Goal: Communication & Community: Answer question/provide support

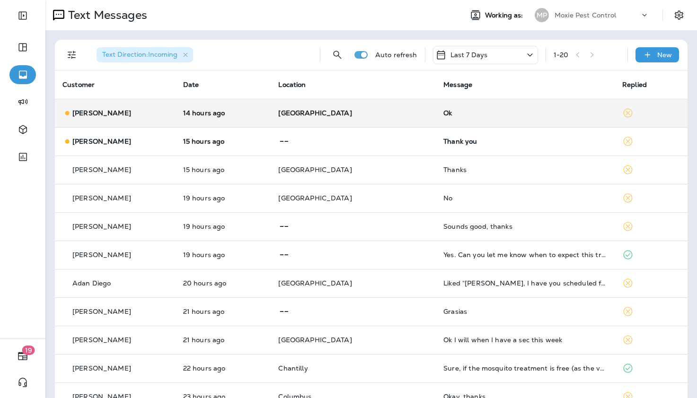
click at [443, 115] on div "Ok" at bounding box center [525, 113] width 164 height 8
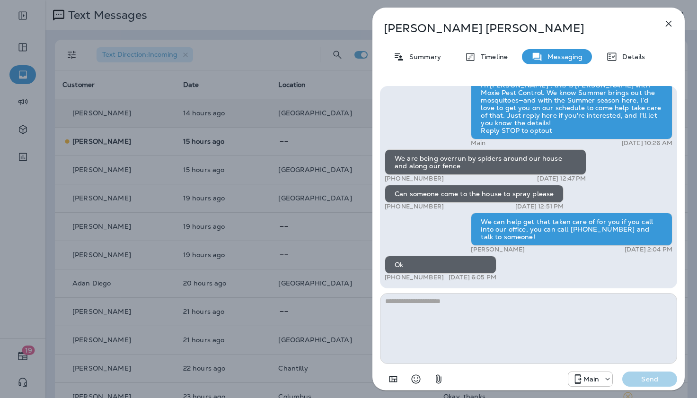
click at [669, 22] on icon "button" at bounding box center [668, 23] width 11 height 11
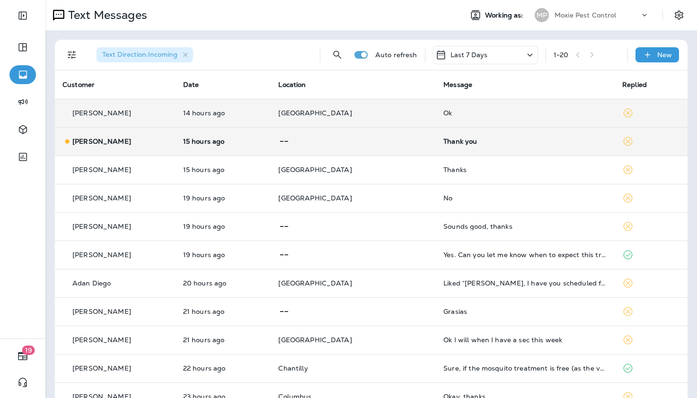
click at [436, 145] on td "Thank you" at bounding box center [525, 141] width 179 height 28
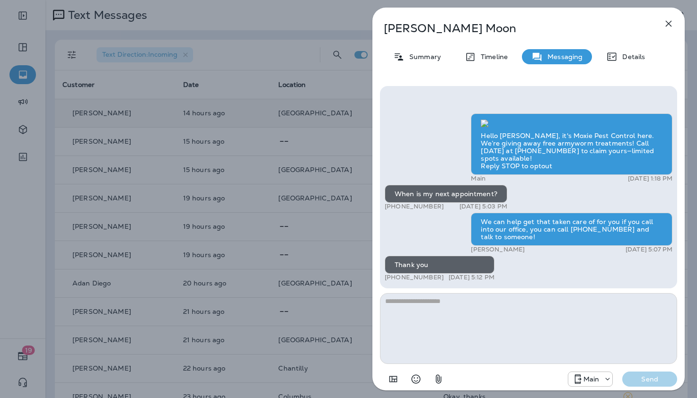
click at [669, 24] on icon "button" at bounding box center [669, 24] width 6 height 6
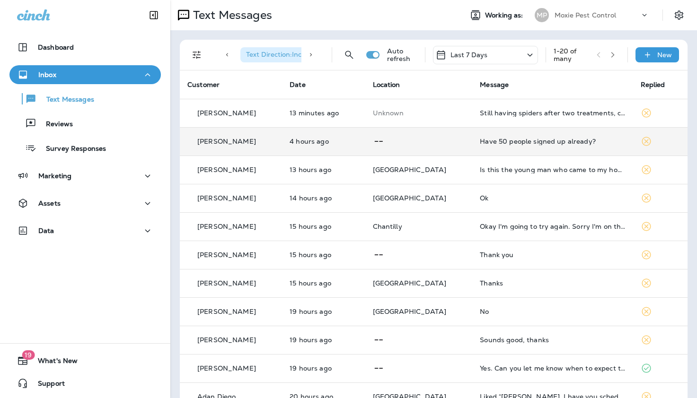
click at [488, 143] on div "Have 50 people signed up already?" at bounding box center [552, 142] width 145 height 8
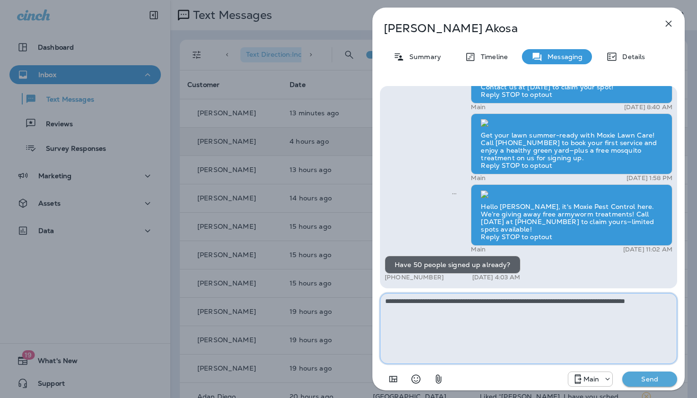
type textarea "**********"
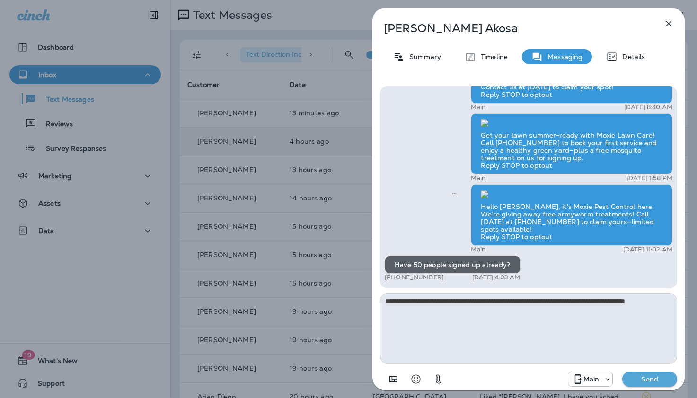
click at [651, 383] on p "Send" at bounding box center [650, 379] width 40 height 9
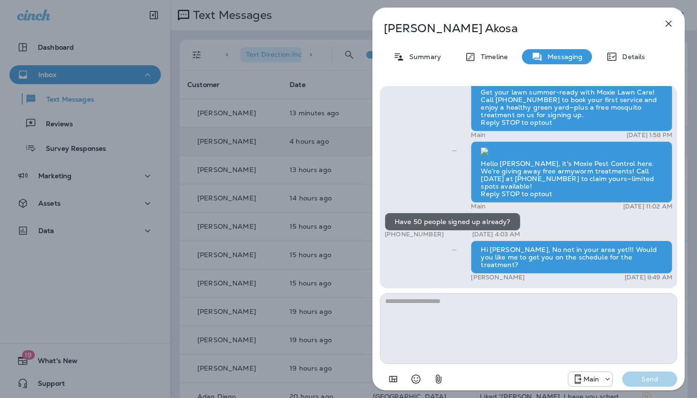
click at [669, 24] on icon "button" at bounding box center [668, 23] width 11 height 11
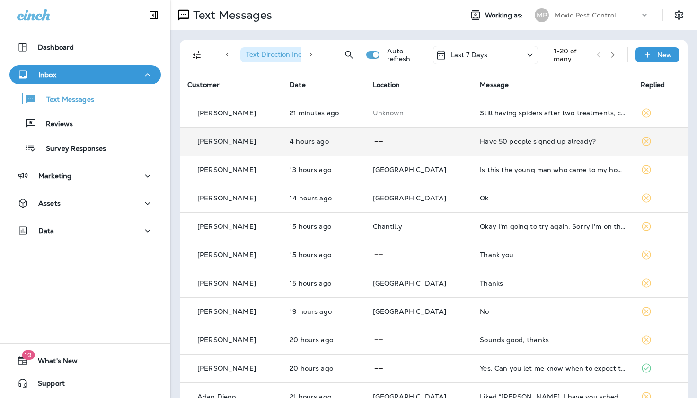
click at [502, 144] on div "Have 50 people signed up already?" at bounding box center [552, 142] width 145 height 8
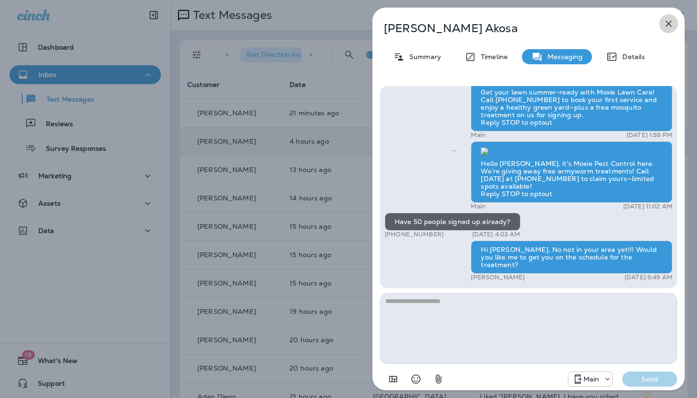
click at [669, 21] on icon "button" at bounding box center [668, 23] width 11 height 11
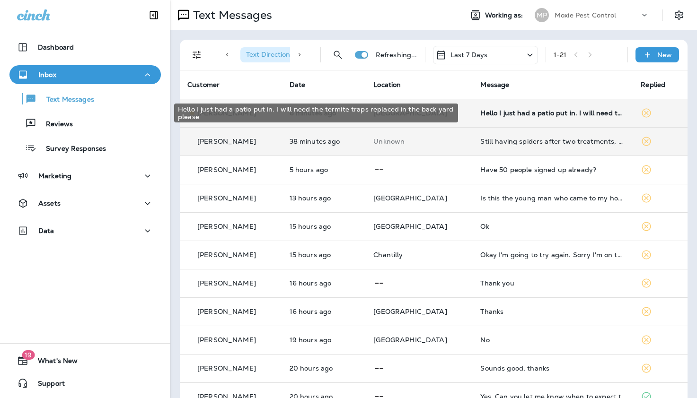
click at [490, 114] on div "Hello I just had a patio put in. I will need the termite traps replaced in the …" at bounding box center [552, 113] width 145 height 8
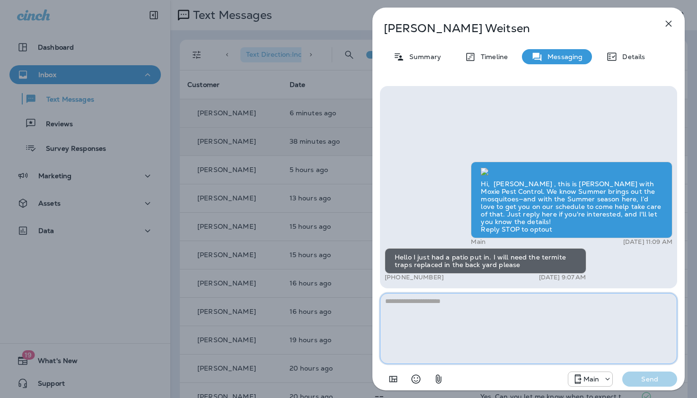
paste textarea "**********"
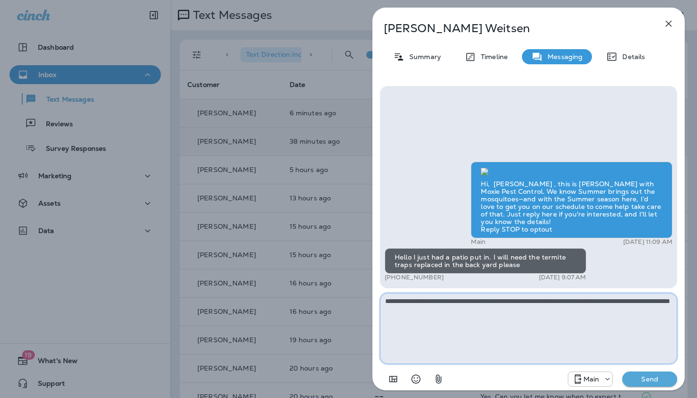
type textarea "**********"
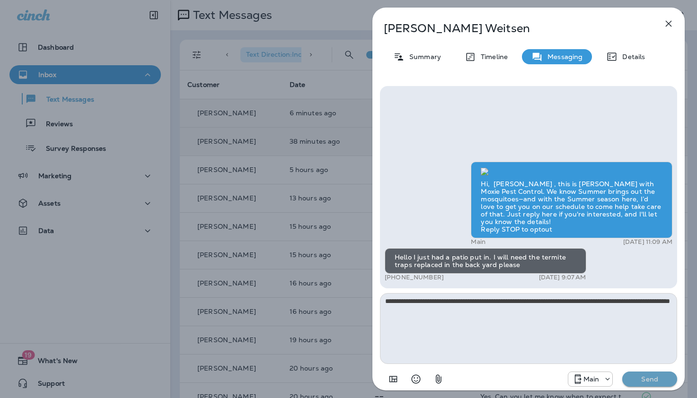
click at [659, 381] on p "Send" at bounding box center [650, 379] width 40 height 9
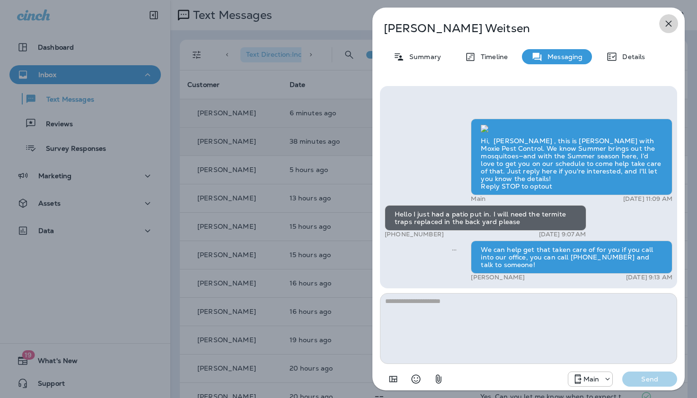
click at [669, 22] on icon "button" at bounding box center [668, 23] width 11 height 11
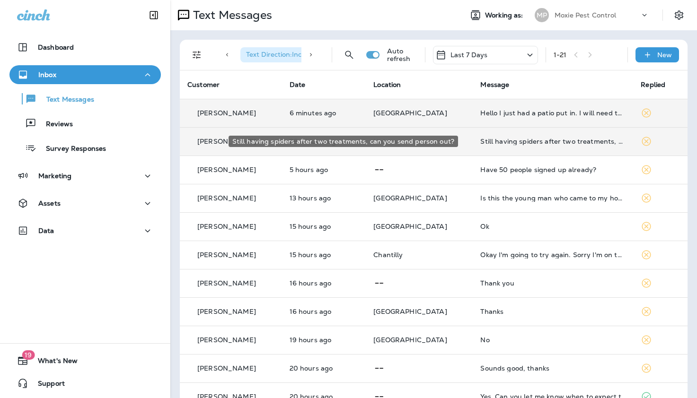
click at [481, 140] on div "Still having spiders after two treatments, can you send person out?" at bounding box center [552, 142] width 145 height 8
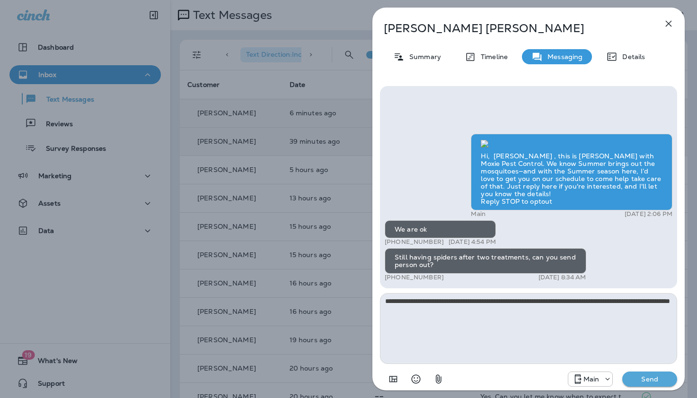
type textarea "**********"
click at [638, 378] on p "Send" at bounding box center [650, 379] width 40 height 9
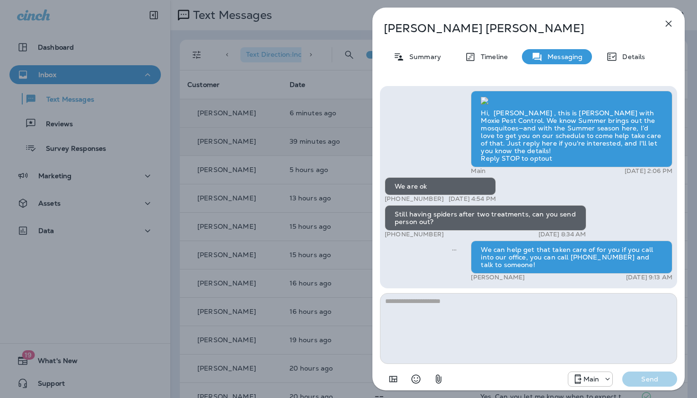
click at [669, 22] on icon "button" at bounding box center [668, 23] width 11 height 11
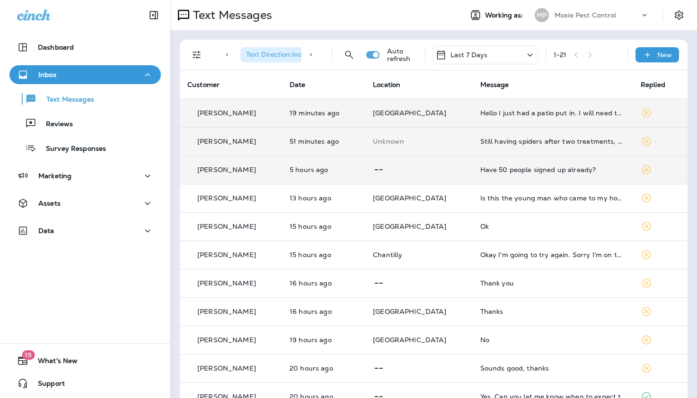
click at [493, 169] on div "Have 50 people signed up already?" at bounding box center [552, 170] width 145 height 8
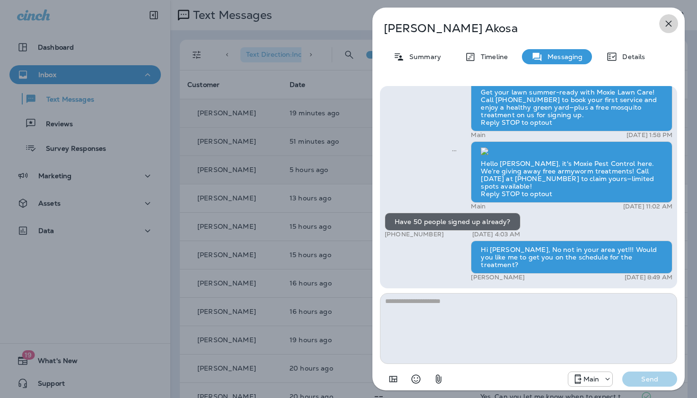
click at [668, 23] on icon "button" at bounding box center [669, 24] width 6 height 6
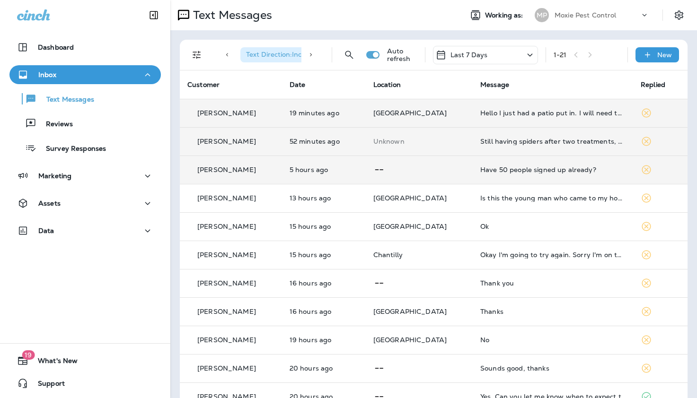
click at [507, 167] on div "Have 50 people signed up already?" at bounding box center [552, 170] width 145 height 8
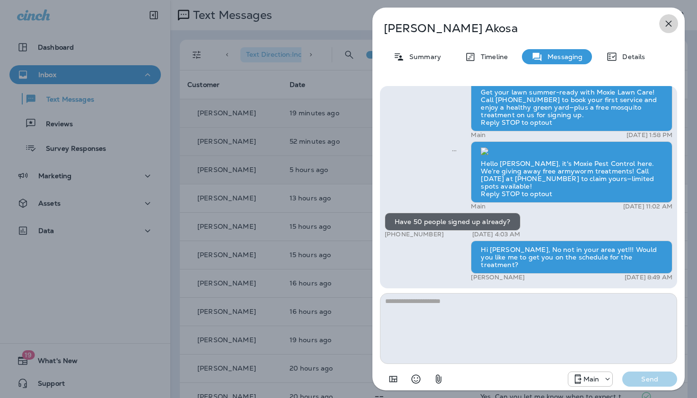
click at [668, 23] on icon "button" at bounding box center [669, 24] width 6 height 6
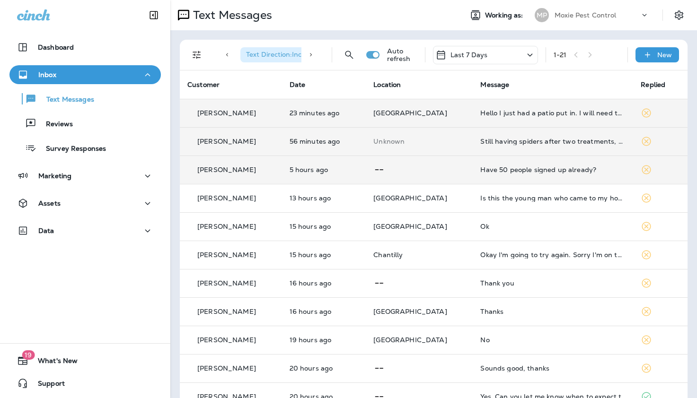
click at [504, 167] on div "Have 50 people signed up already?" at bounding box center [552, 170] width 145 height 8
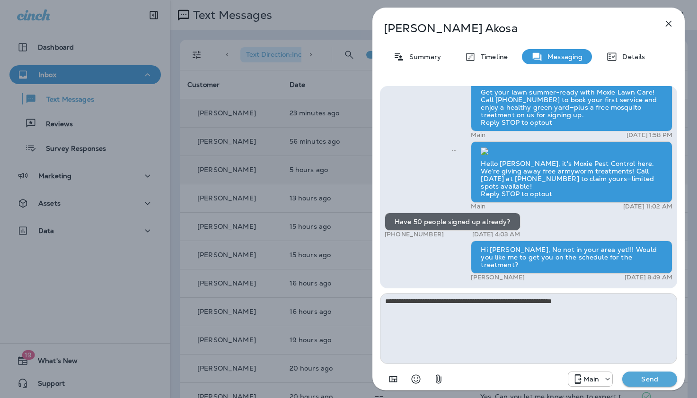
type textarea "**********"
click at [640, 377] on p "Send" at bounding box center [650, 379] width 40 height 9
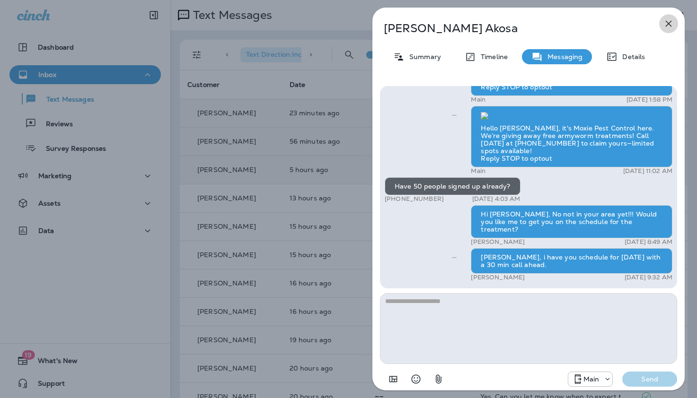
click at [669, 23] on icon "button" at bounding box center [669, 24] width 6 height 6
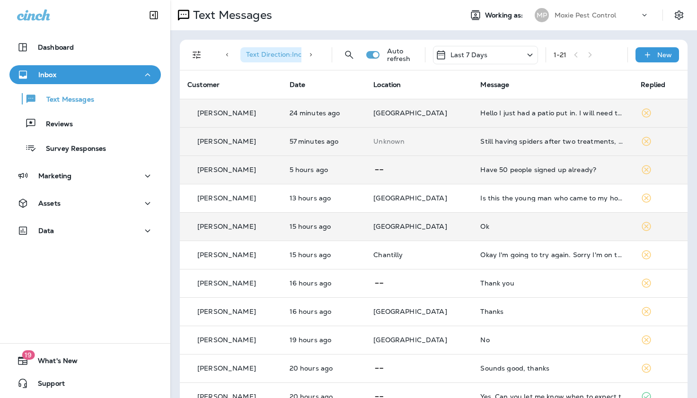
click at [480, 228] on div "Ok" at bounding box center [552, 227] width 145 height 8
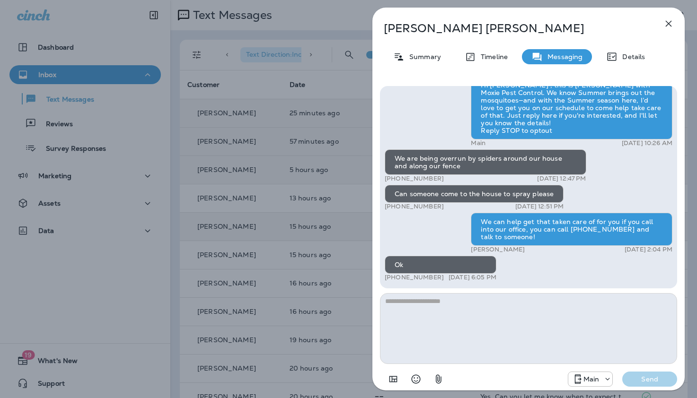
click at [667, 21] on icon "button" at bounding box center [668, 23] width 11 height 11
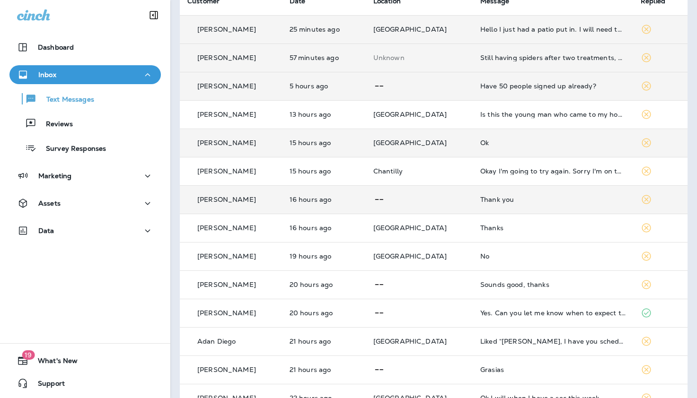
scroll to position [84, 0]
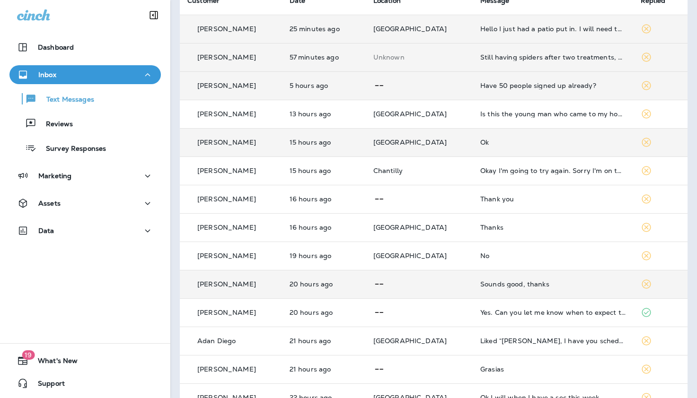
click at [487, 286] on div "Sounds good, thanks" at bounding box center [552, 285] width 145 height 8
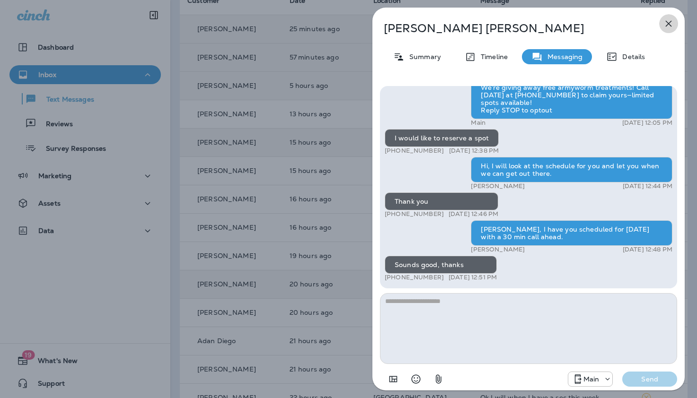
click at [669, 23] on icon "button" at bounding box center [669, 24] width 6 height 6
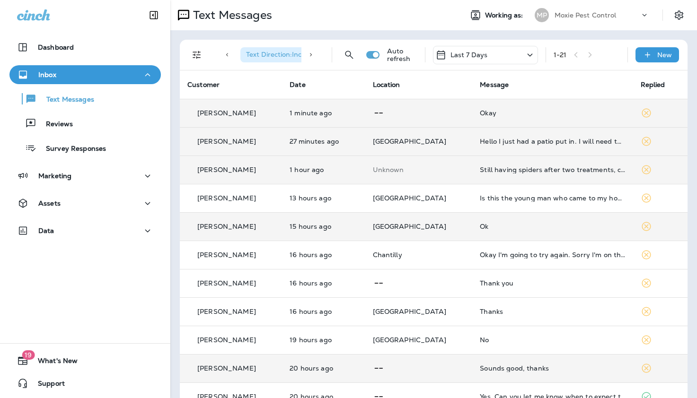
click at [480, 115] on div "Okay" at bounding box center [552, 113] width 145 height 8
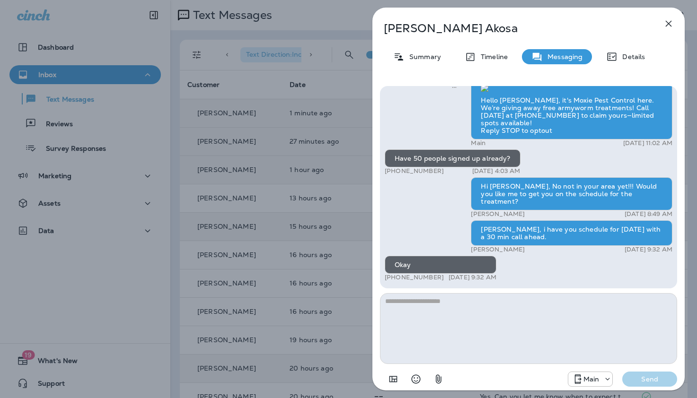
click at [669, 22] on icon "button" at bounding box center [668, 23] width 11 height 11
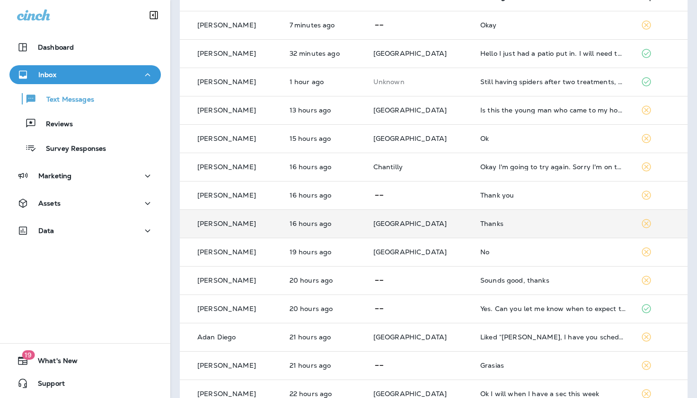
scroll to position [89, 0]
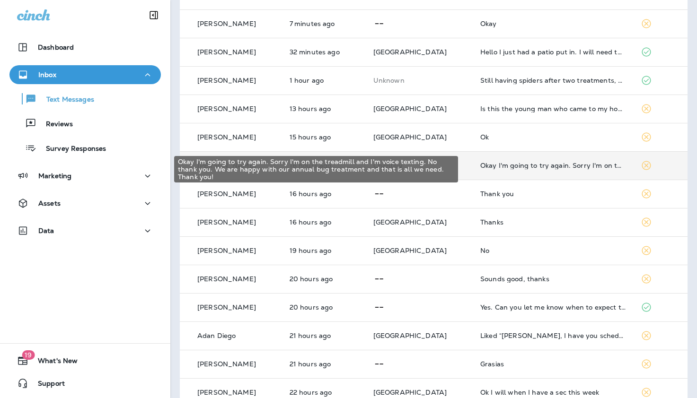
click at [512, 166] on div "Okay I'm going to try again. Sorry I'm on the treadmill and I'm voice texting. …" at bounding box center [552, 166] width 145 height 8
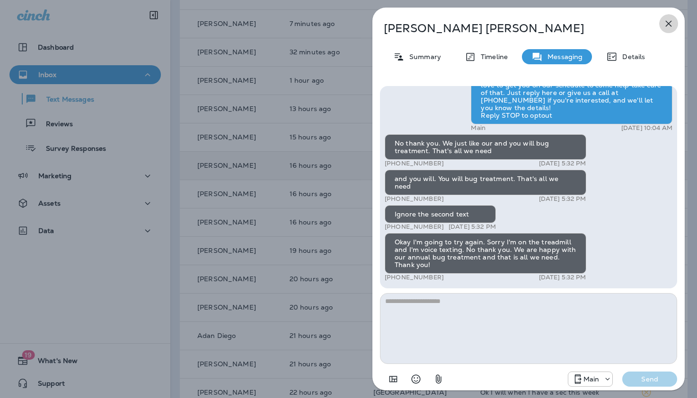
click at [672, 23] on icon "button" at bounding box center [668, 23] width 11 height 11
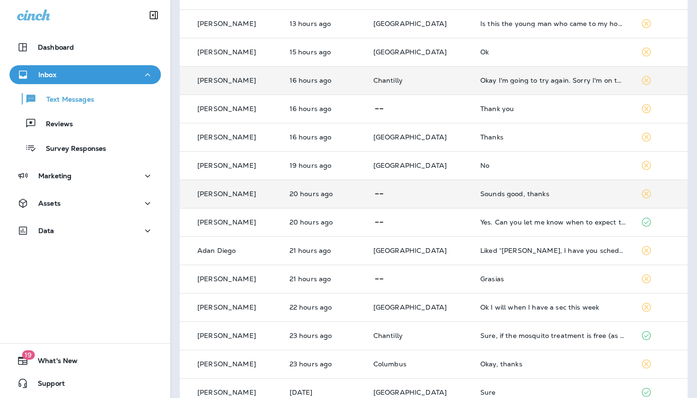
scroll to position [278, 0]
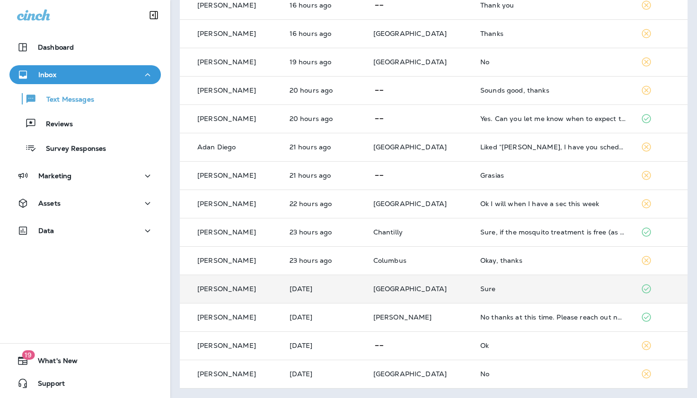
click at [480, 289] on div "Sure" at bounding box center [552, 289] width 145 height 8
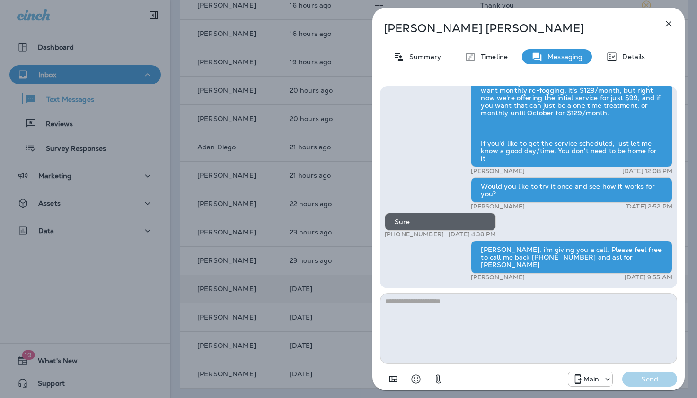
scroll to position [-334, 0]
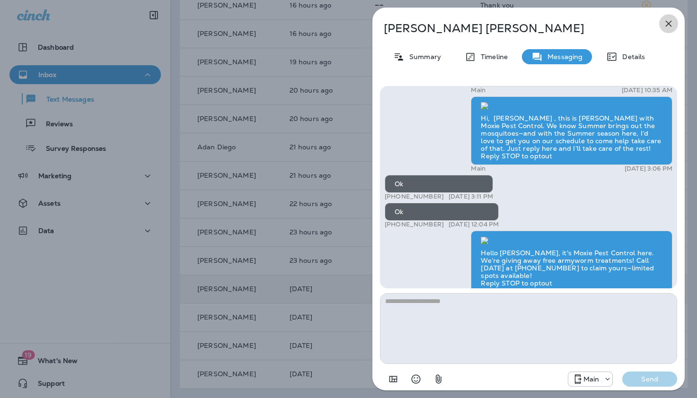
click at [669, 22] on icon "button" at bounding box center [668, 23] width 11 height 11
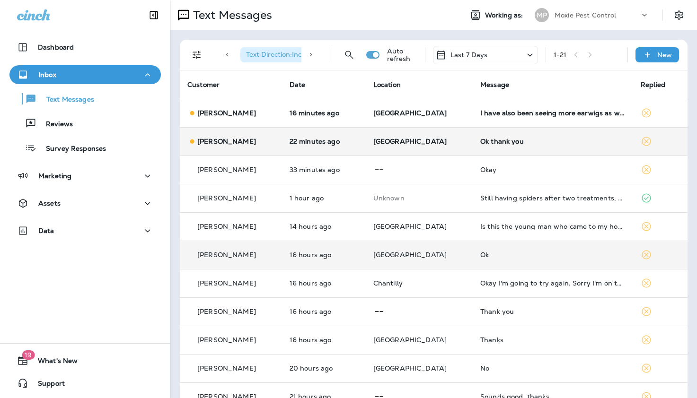
click at [481, 143] on div "Ok thank you" at bounding box center [552, 142] width 145 height 8
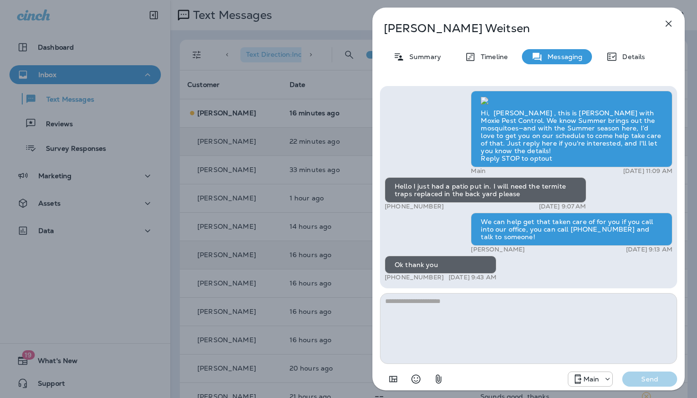
click at [668, 23] on icon "button" at bounding box center [669, 24] width 6 height 6
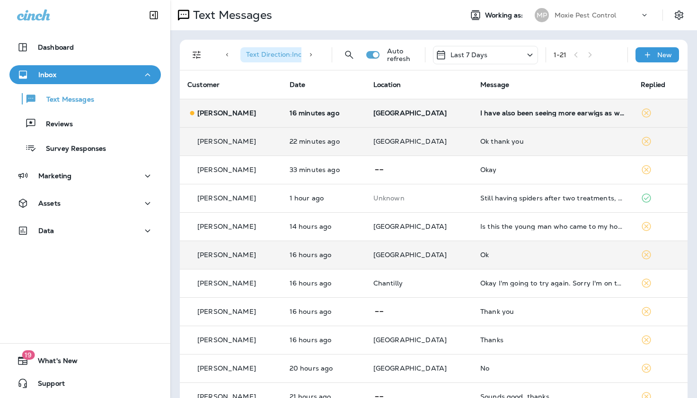
click at [498, 114] on div "I have also been seeing more earwigs as well" at bounding box center [552, 113] width 145 height 8
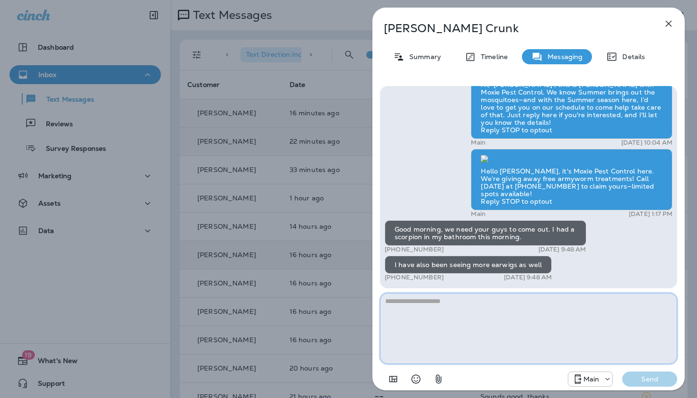
paste textarea "**********"
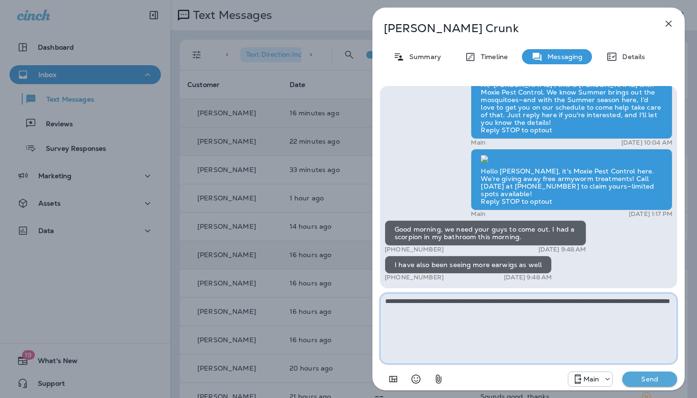
type textarea "**********"
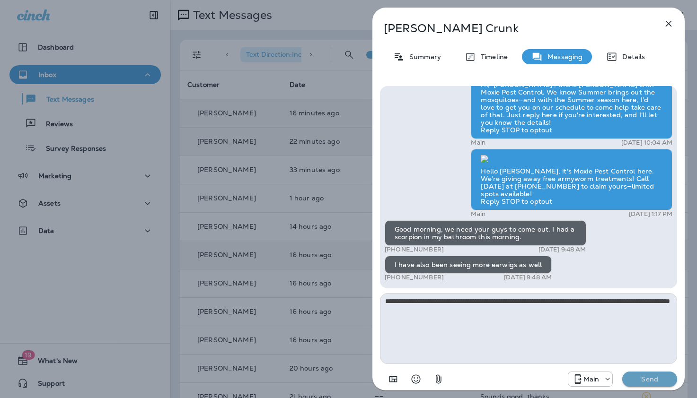
click at [642, 377] on p "Send" at bounding box center [650, 379] width 40 height 9
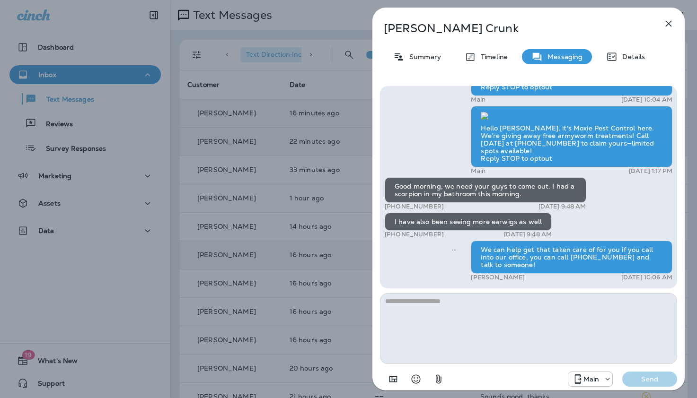
click at [669, 22] on icon "button" at bounding box center [668, 23] width 11 height 11
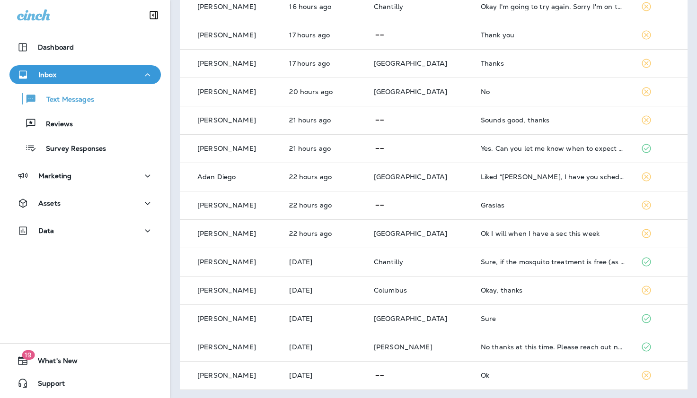
scroll to position [278, 0]
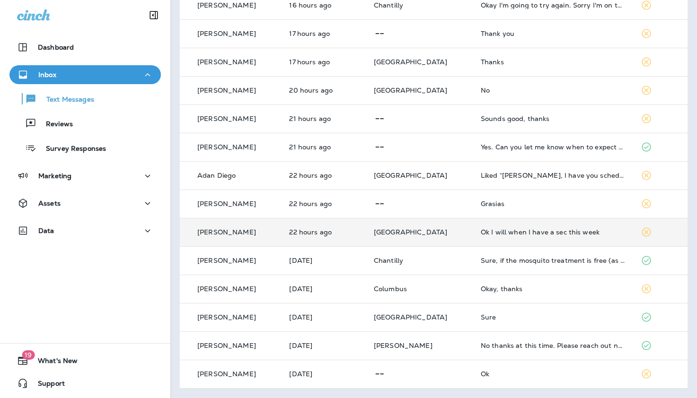
click at [481, 233] on div "Ok I will when I have a sec this week" at bounding box center [553, 233] width 145 height 8
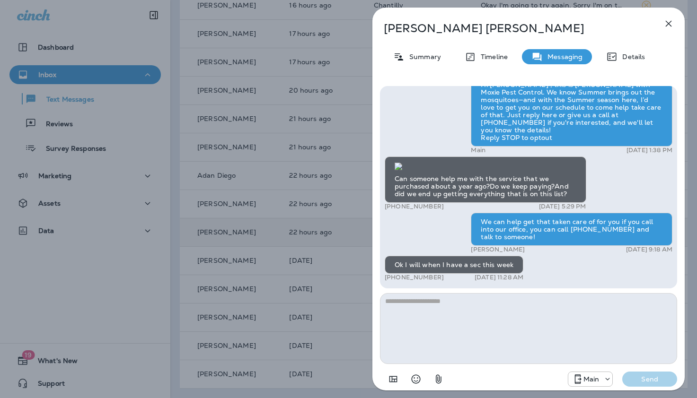
click at [668, 23] on icon "button" at bounding box center [668, 23] width 11 height 11
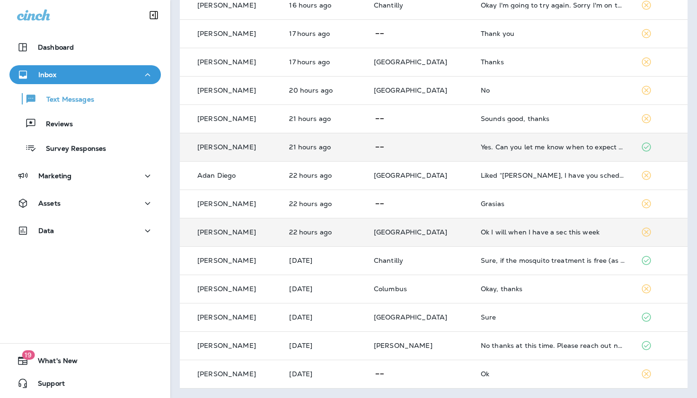
click at [488, 153] on td "Yes. Can you let me know when to expect this treatment?" at bounding box center [553, 147] width 160 height 28
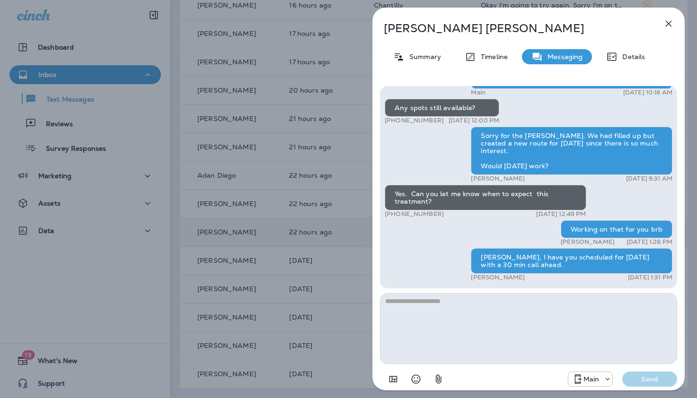
click at [668, 22] on icon "button" at bounding box center [668, 23] width 11 height 11
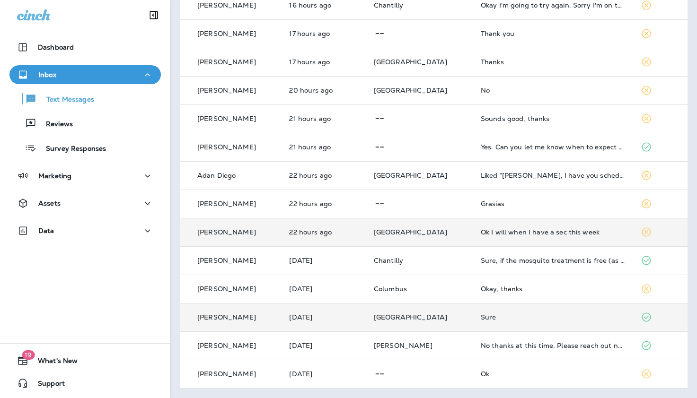
click at [481, 317] on div "Sure" at bounding box center [553, 318] width 145 height 8
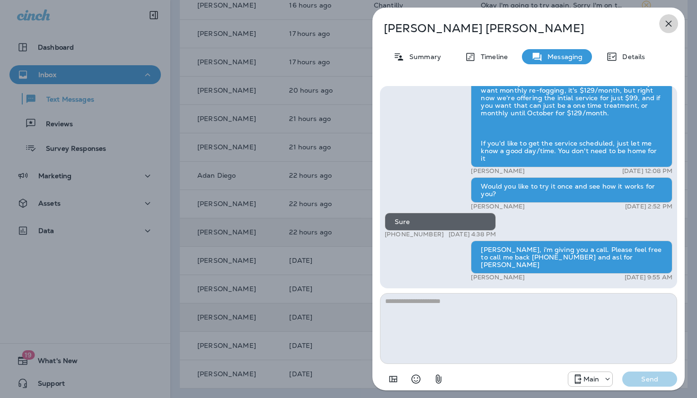
click at [670, 25] on icon "button" at bounding box center [668, 23] width 11 height 11
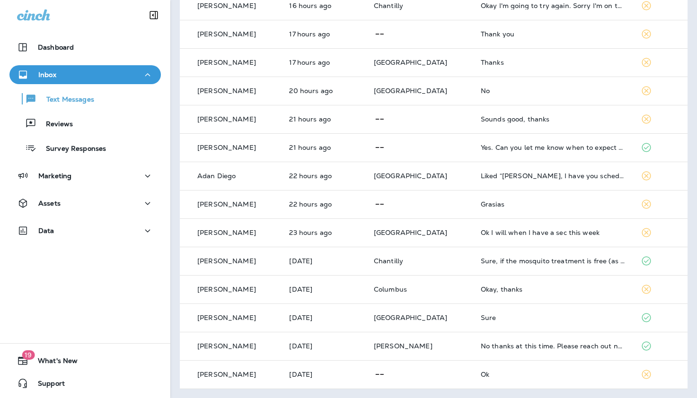
scroll to position [278, 0]
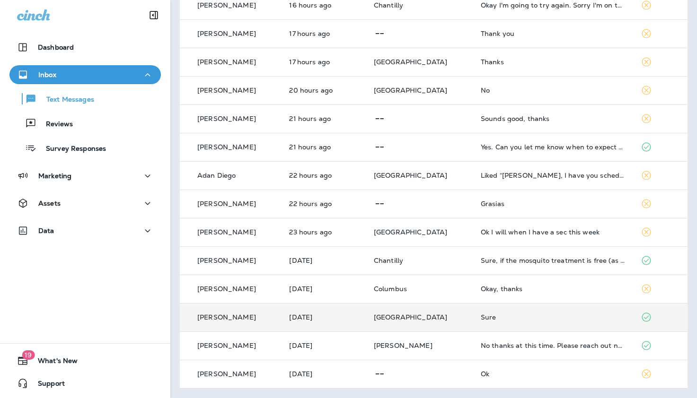
click at [481, 314] on div "Sure" at bounding box center [553, 318] width 145 height 8
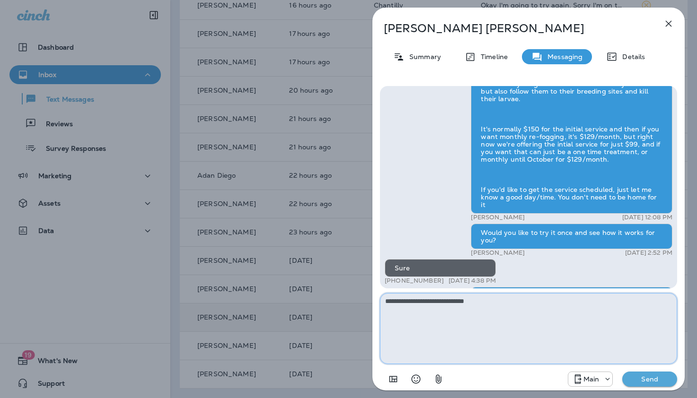
scroll to position [0, 0]
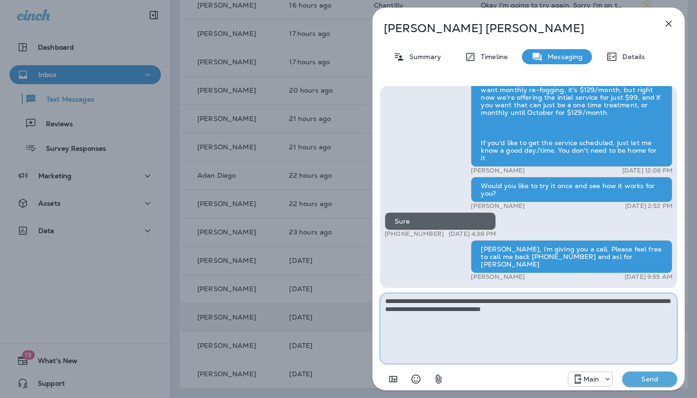
type textarea "**********"
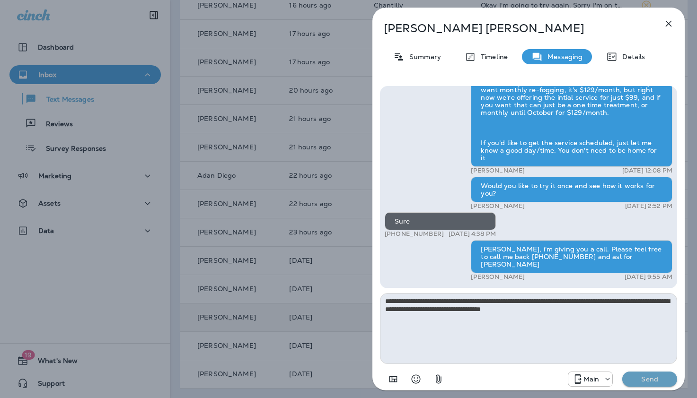
click at [649, 378] on p "Send" at bounding box center [650, 379] width 40 height 9
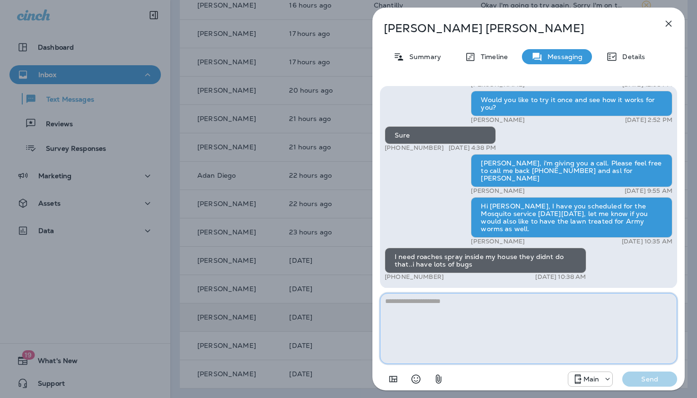
click at [402, 325] on textarea at bounding box center [528, 328] width 297 height 71
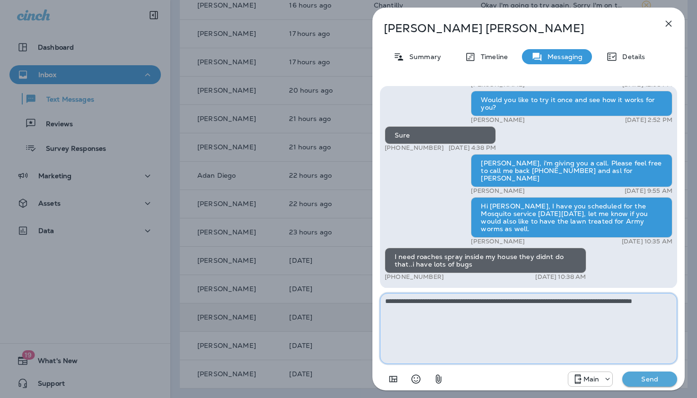
type textarea "**********"
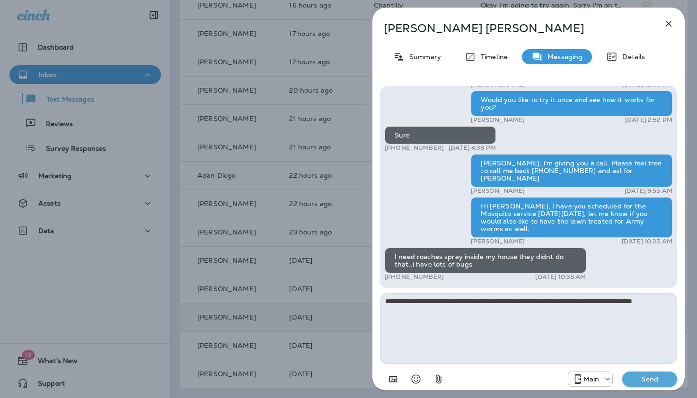
click at [645, 377] on p "Send" at bounding box center [650, 379] width 40 height 9
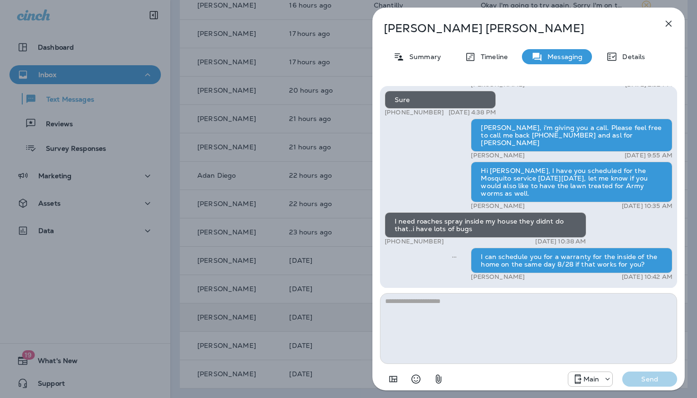
click at [667, 22] on icon "button" at bounding box center [669, 24] width 6 height 6
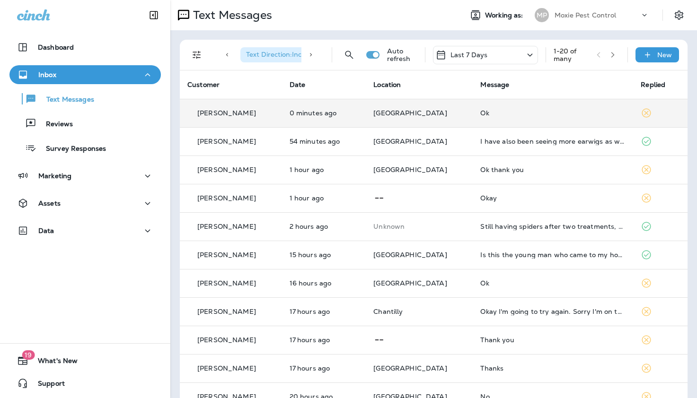
click at [480, 112] on div "Ok" at bounding box center [552, 113] width 145 height 8
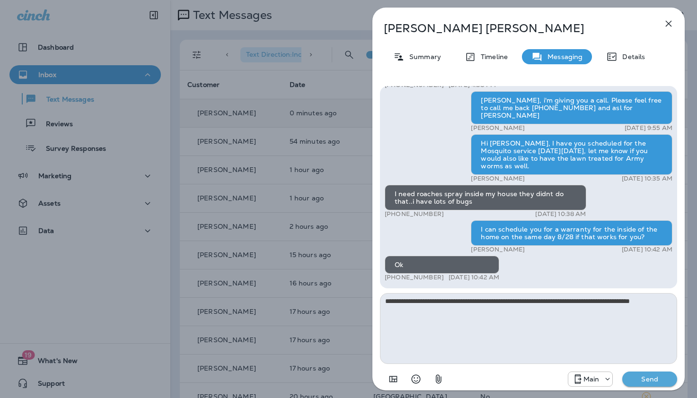
type textarea "**********"
click at [644, 378] on p "Send" at bounding box center [650, 379] width 40 height 9
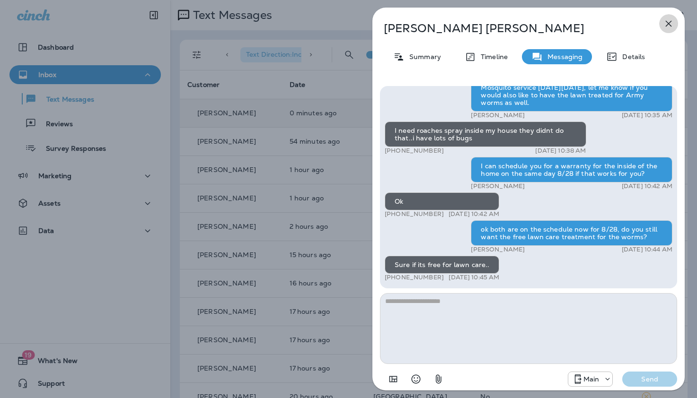
click at [669, 22] on icon "button" at bounding box center [669, 24] width 6 height 6
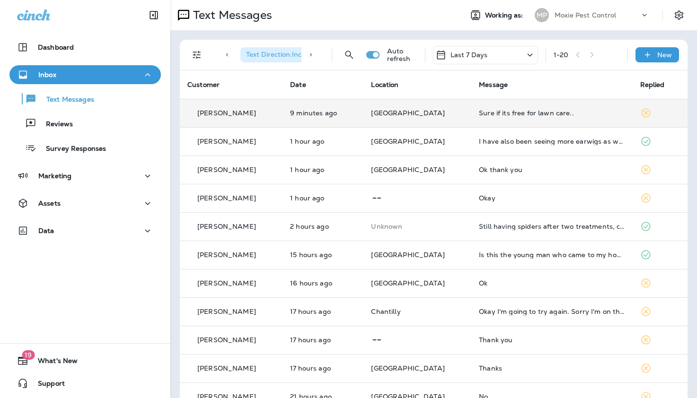
click at [497, 110] on div "Sure if its free for lawn care.." at bounding box center [552, 113] width 146 height 8
